Goal: Task Accomplishment & Management: Complete application form

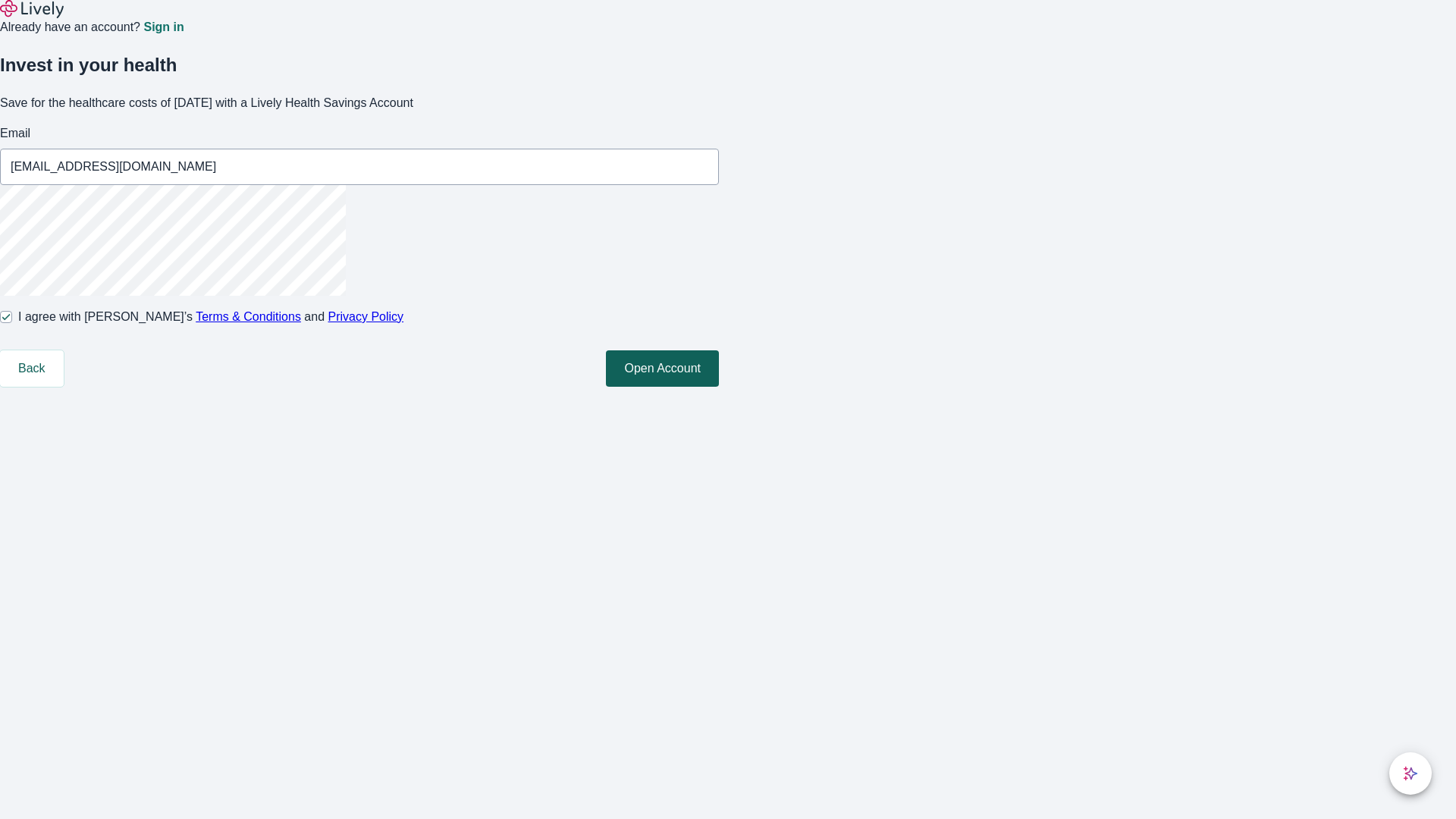
click at [719, 387] on button "Open Account" at bounding box center [663, 368] width 113 height 36
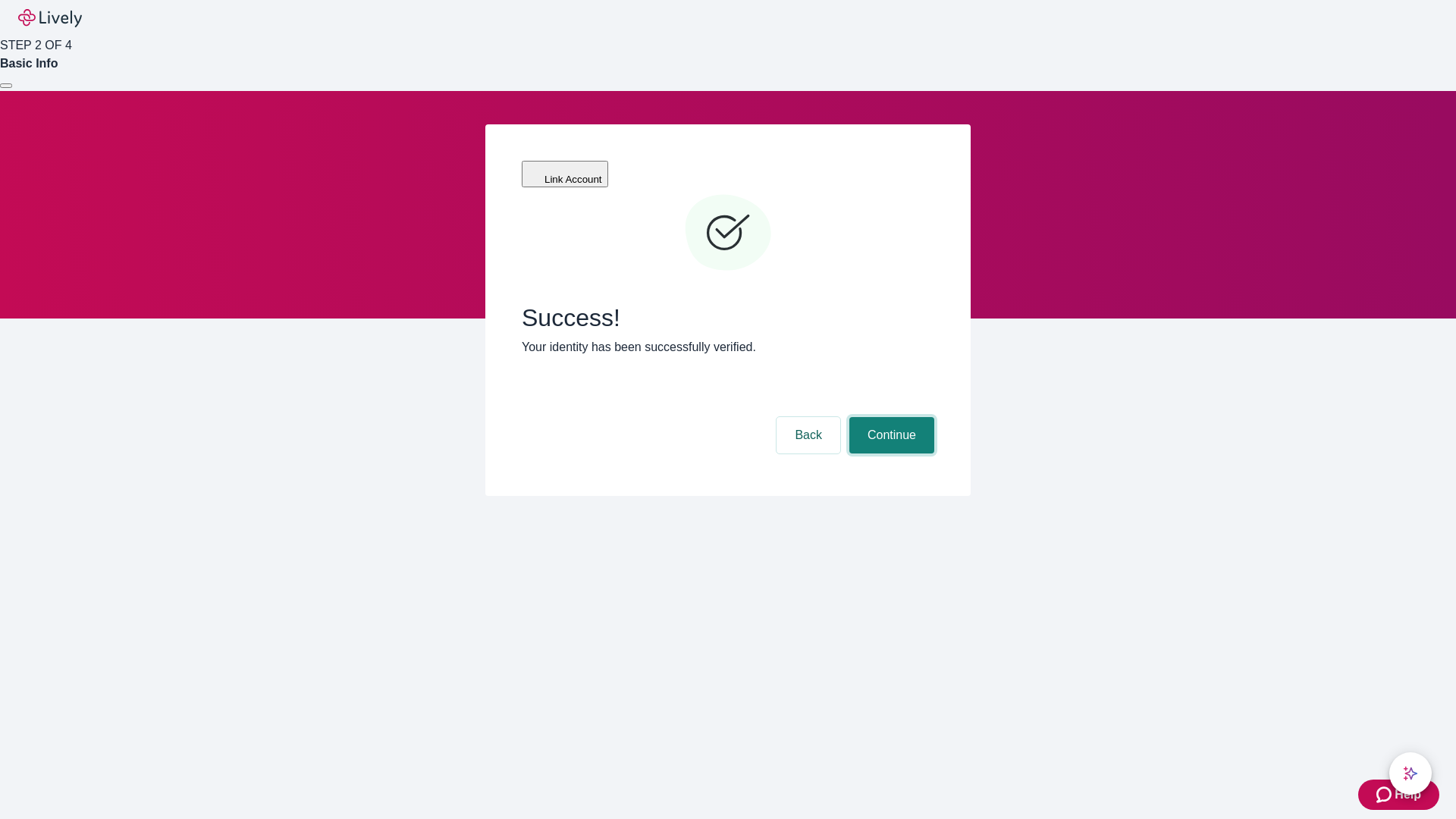
click at [889, 417] on button "Continue" at bounding box center [891, 435] width 85 height 36
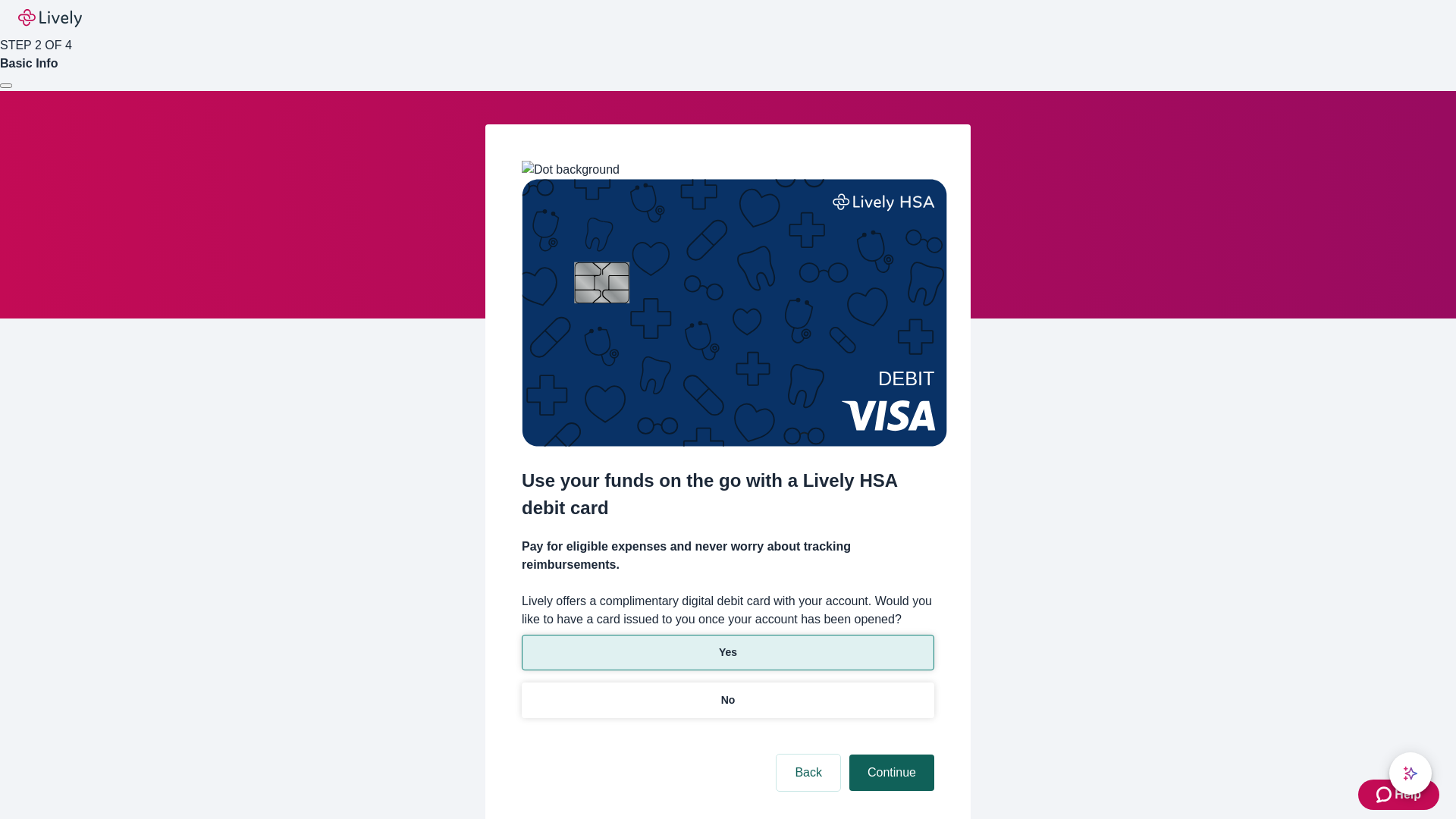
click at [727, 644] on p "Yes" at bounding box center [728, 652] width 18 height 16
click at [889, 754] on button "Continue" at bounding box center [891, 772] width 85 height 36
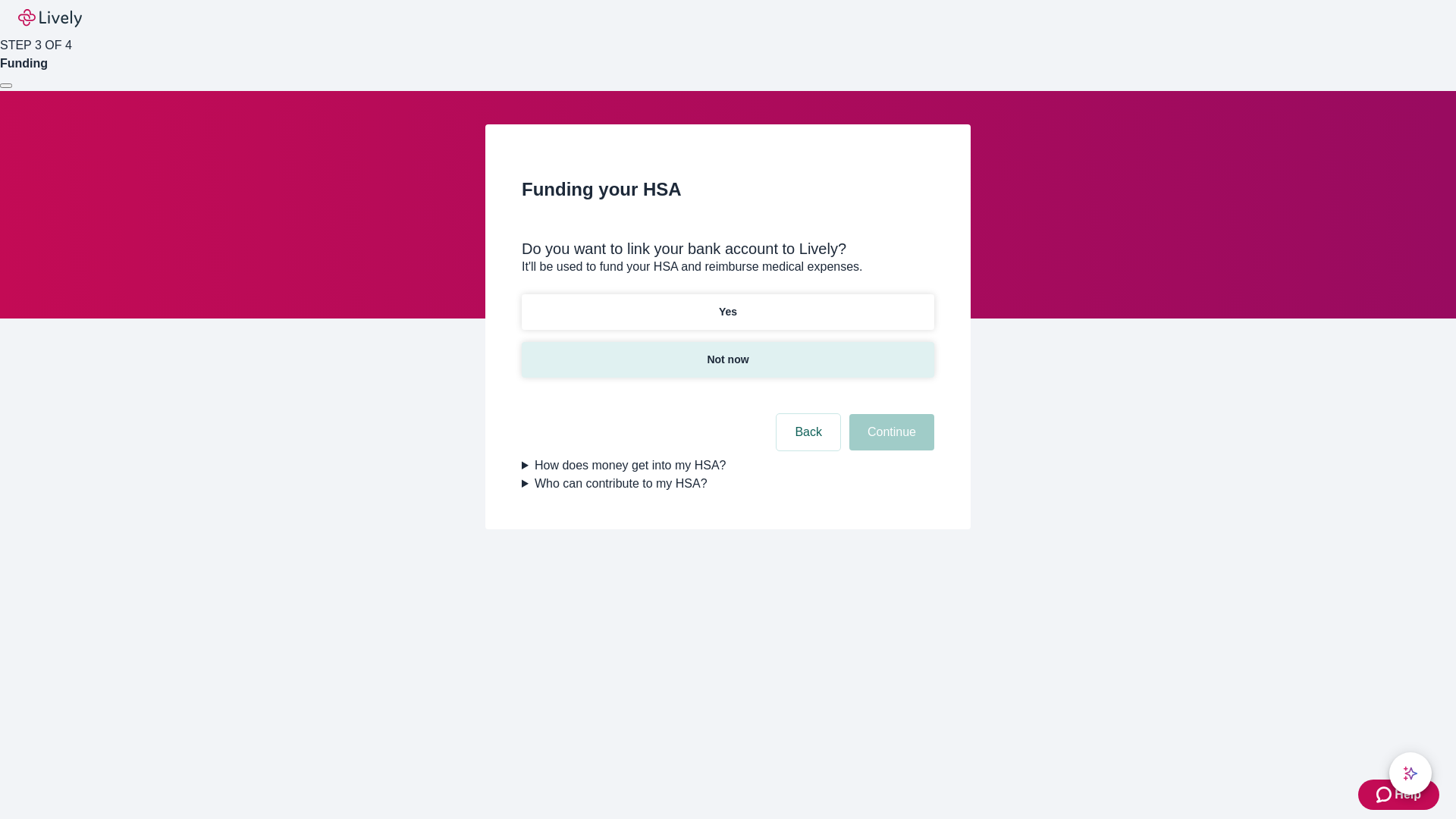
click at [727, 352] on p "Not now" at bounding box center [728, 360] width 42 height 16
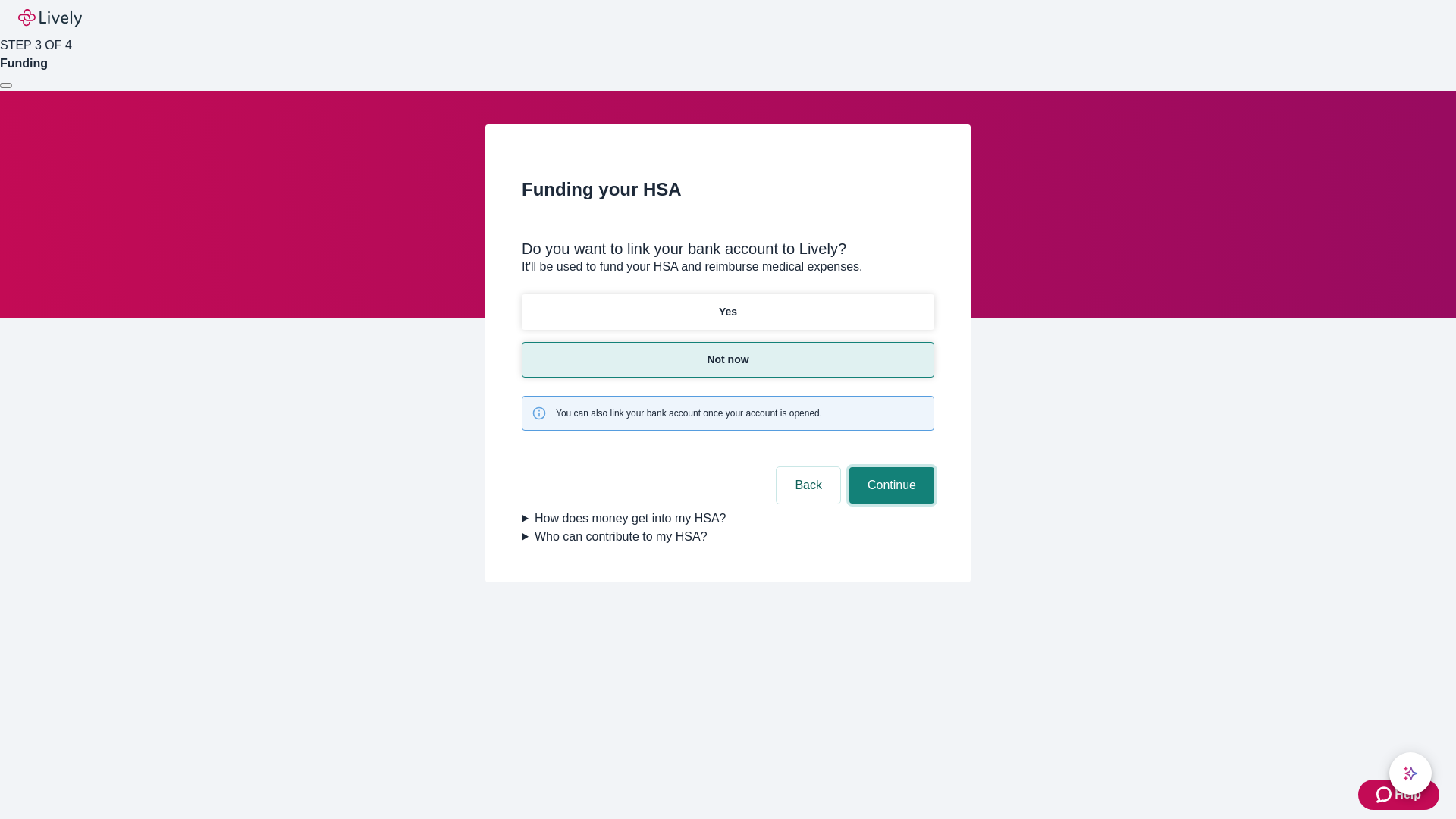
click at [889, 467] on button "Continue" at bounding box center [891, 485] width 85 height 36
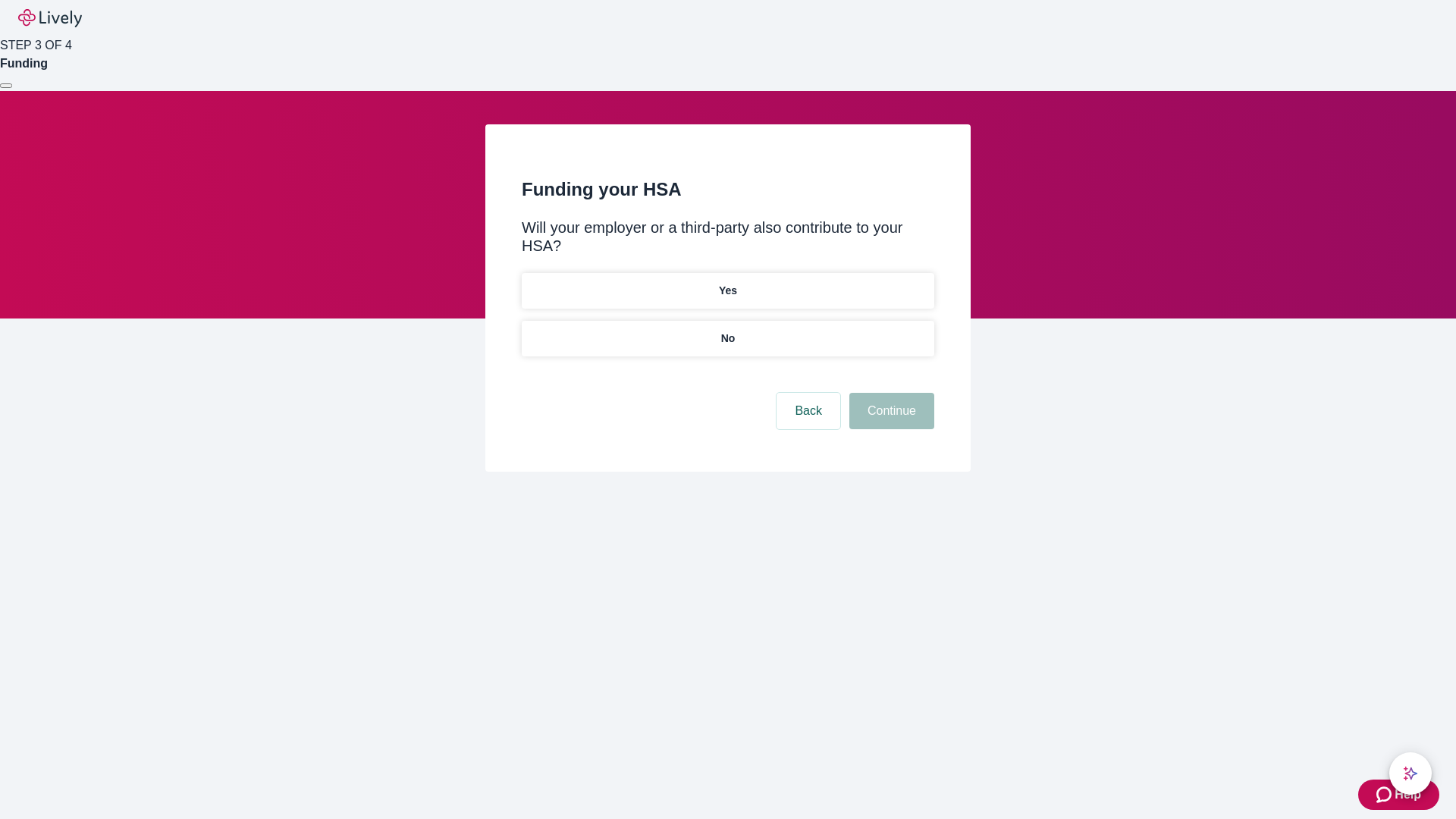
click at [727, 330] on p "No" at bounding box center [728, 338] width 15 height 16
click at [889, 393] on button "Continue" at bounding box center [891, 410] width 85 height 36
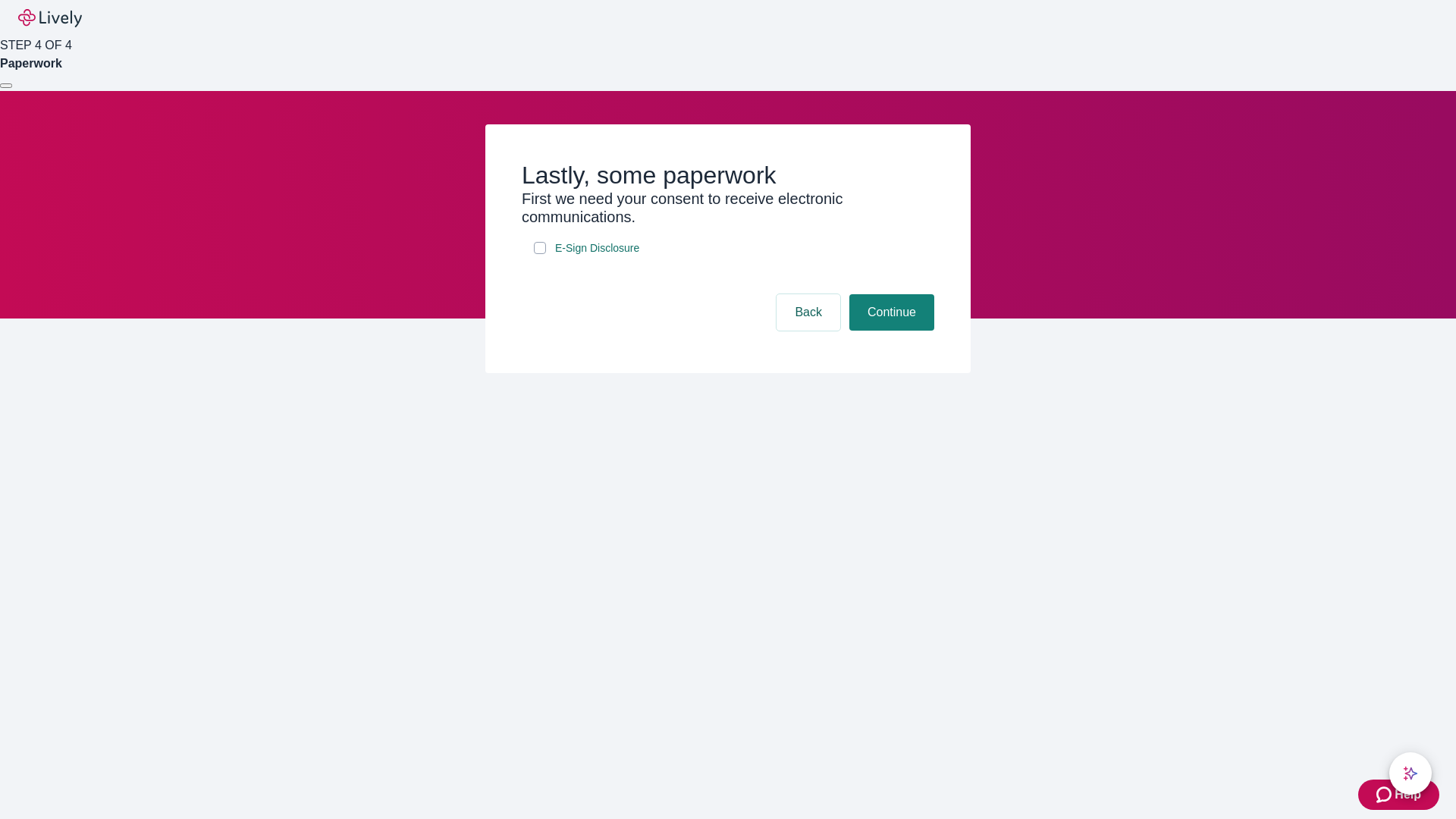
click at [540, 254] on input "E-Sign Disclosure" at bounding box center [540, 248] width 12 height 12
checkbox input "true"
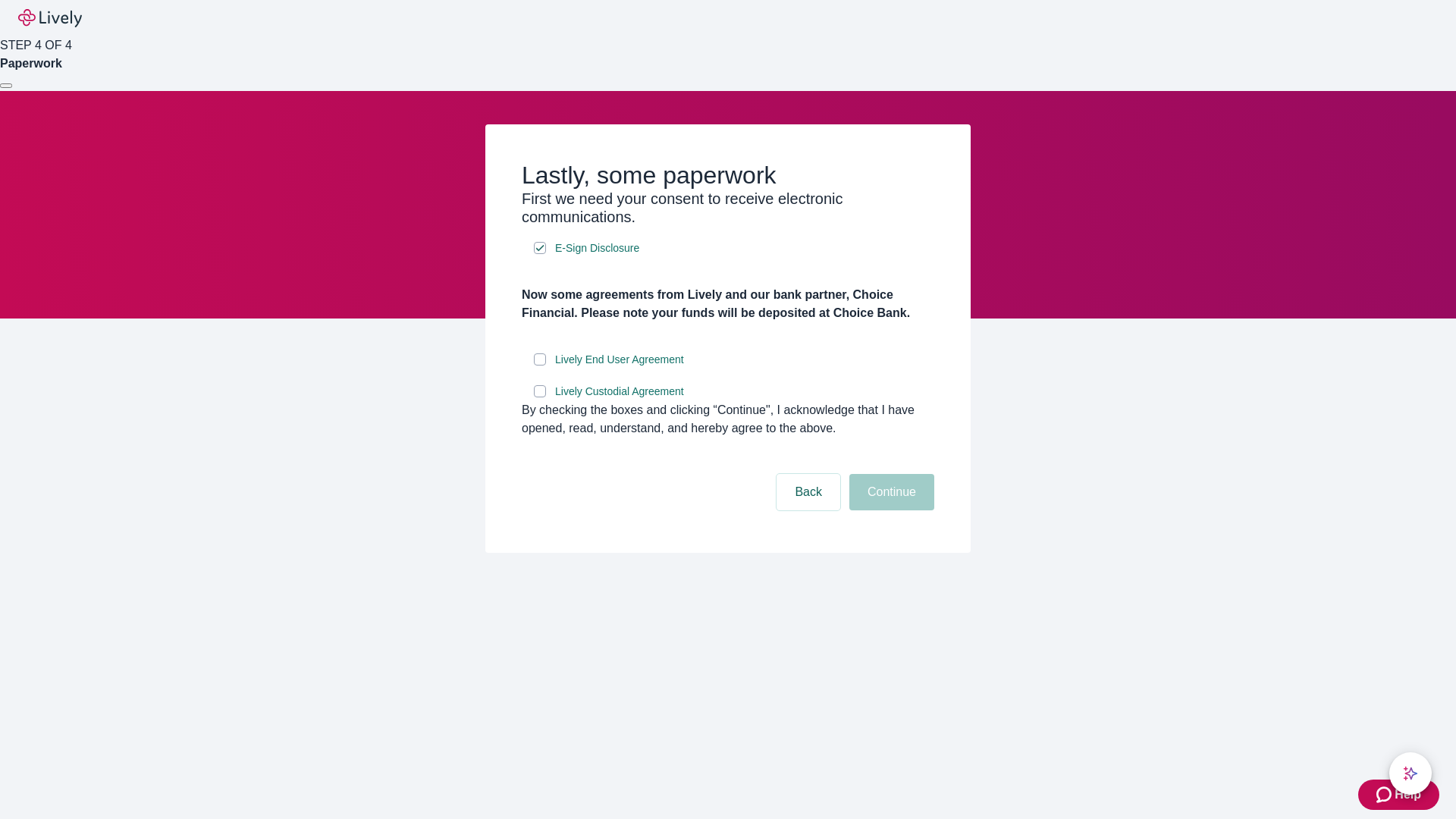
click at [540, 366] on input "Lively End User Agreement" at bounding box center [540, 359] width 12 height 12
checkbox input "true"
click at [540, 397] on input "Lively Custodial Agreement" at bounding box center [540, 391] width 12 height 12
checkbox input "true"
click at [889, 511] on button "Continue" at bounding box center [891, 492] width 85 height 36
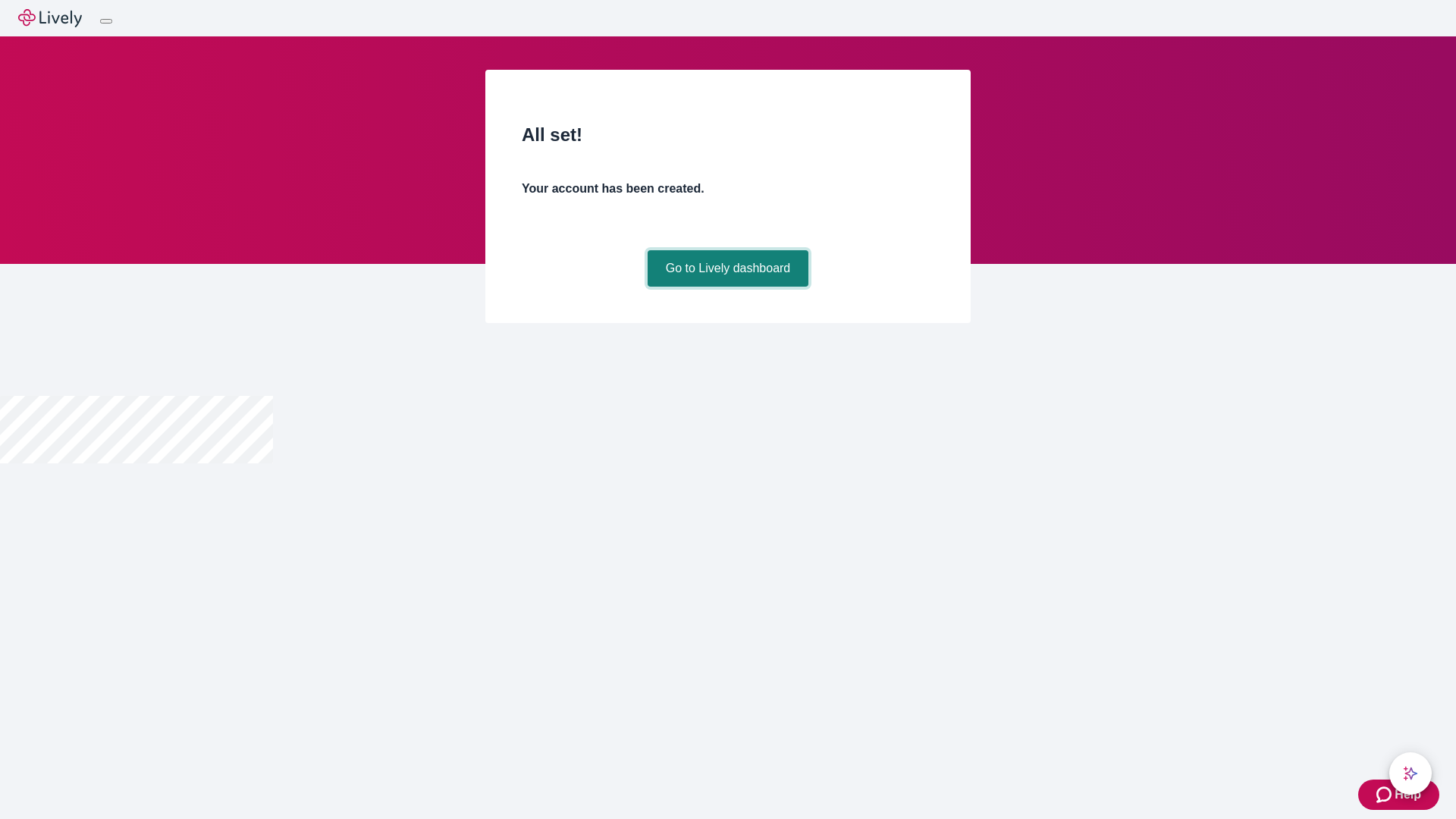
click at [727, 286] on link "Go to Lively dashboard" at bounding box center [728, 268] width 162 height 36
